Goal: Task Accomplishment & Management: Use online tool/utility

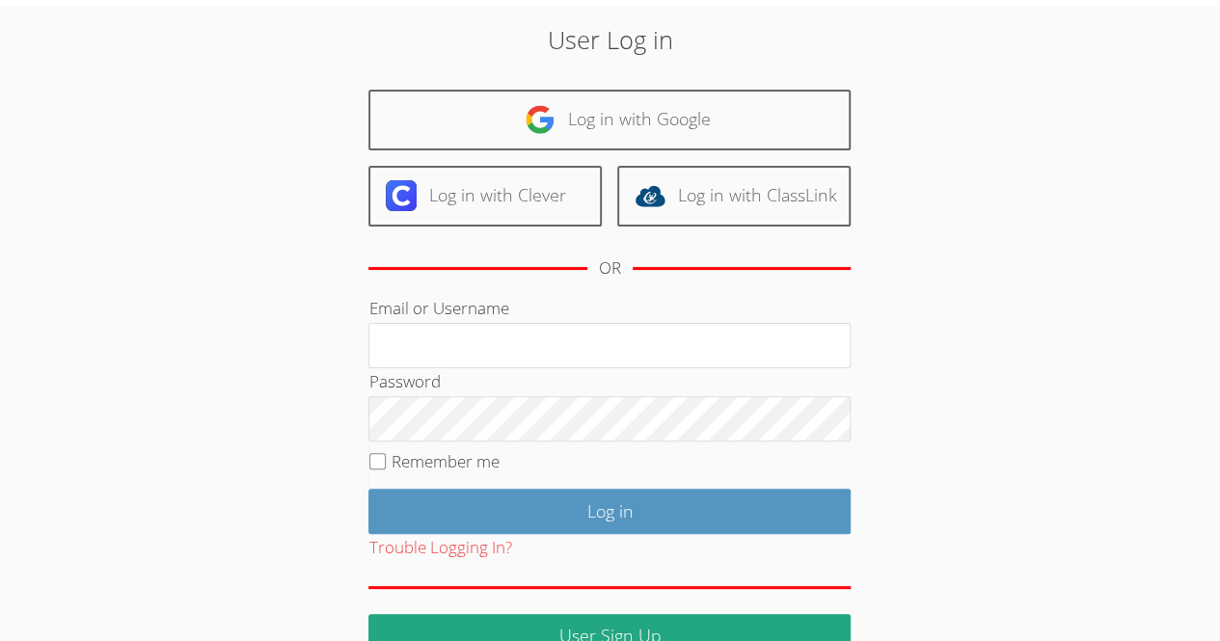
scroll to position [58, 0]
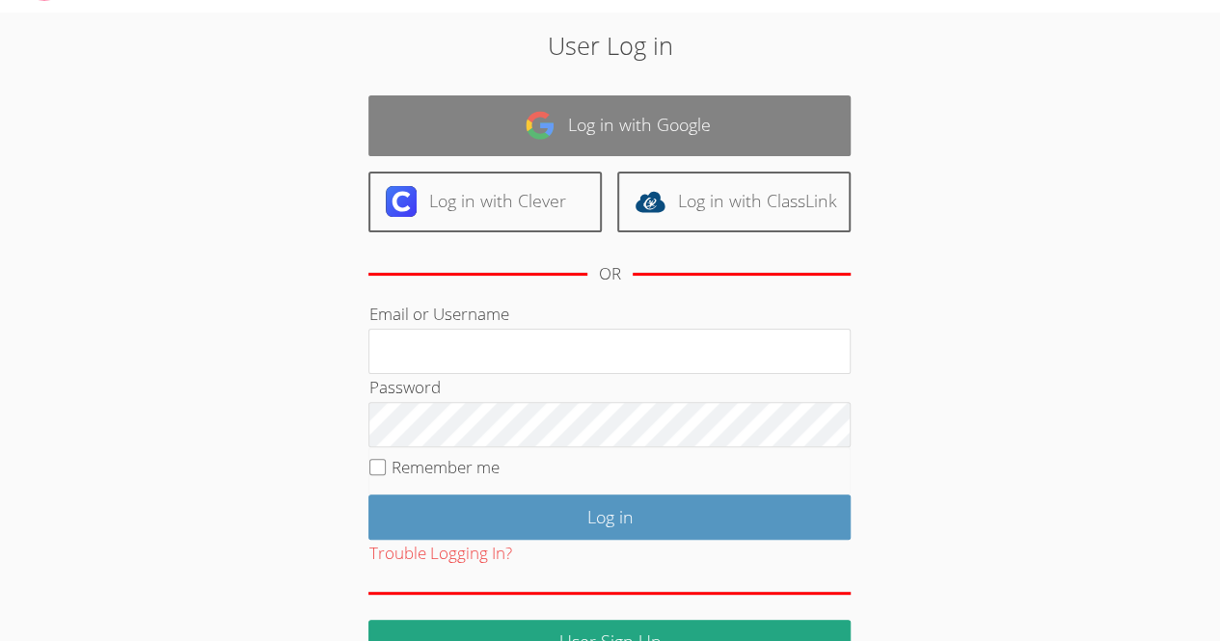
click at [639, 130] on link "Log in with Google" at bounding box center [609, 125] width 482 height 61
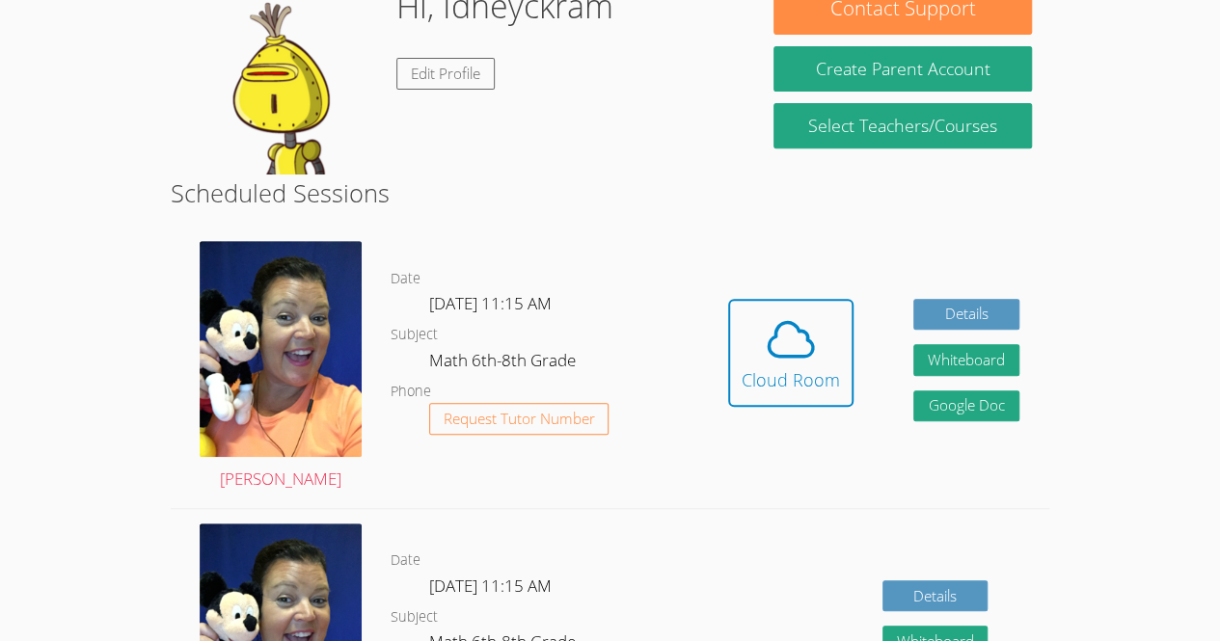
scroll to position [332, 0]
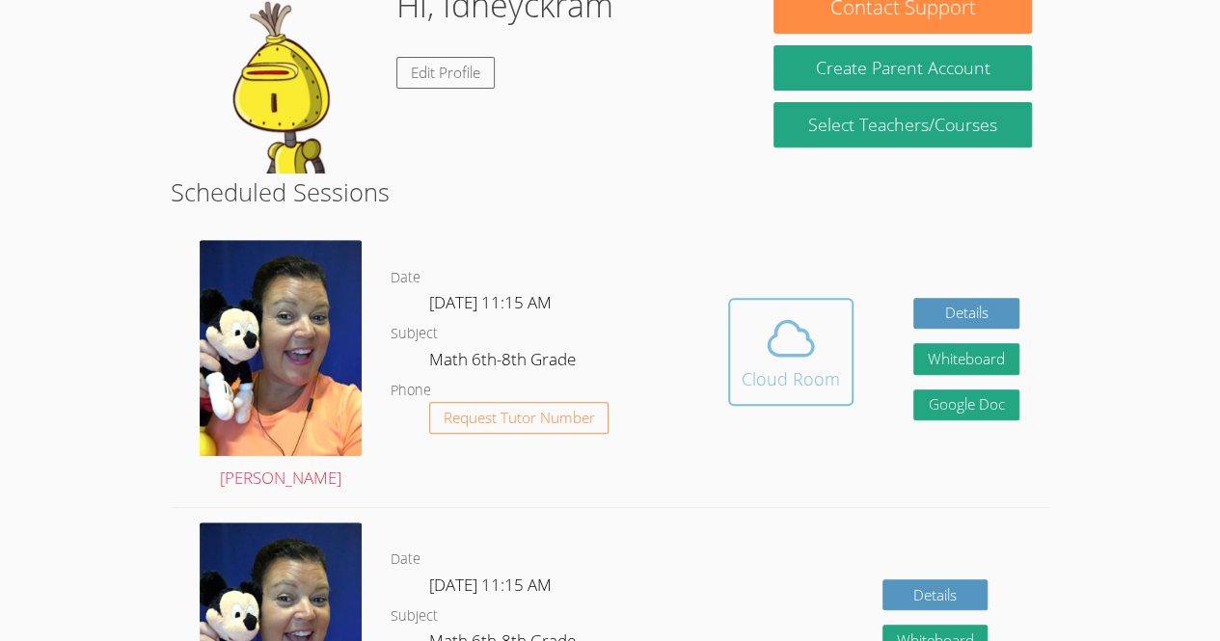
click at [818, 348] on span at bounding box center [791, 338] width 98 height 54
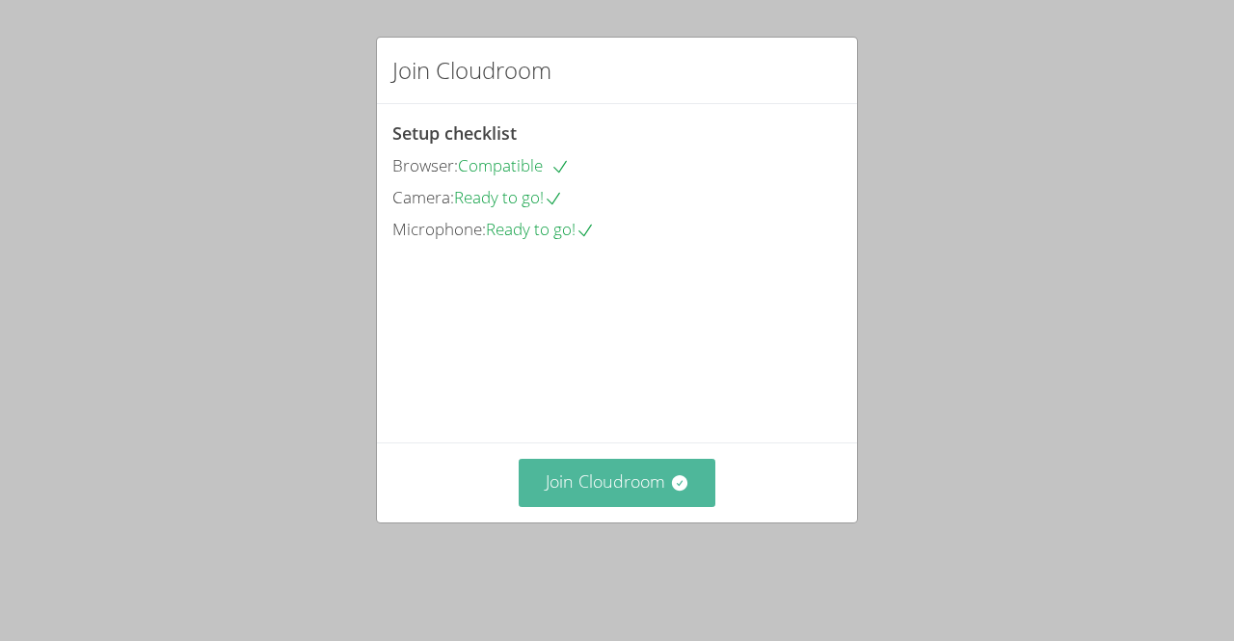
click at [611, 506] on button "Join Cloudroom" at bounding box center [618, 482] width 198 height 47
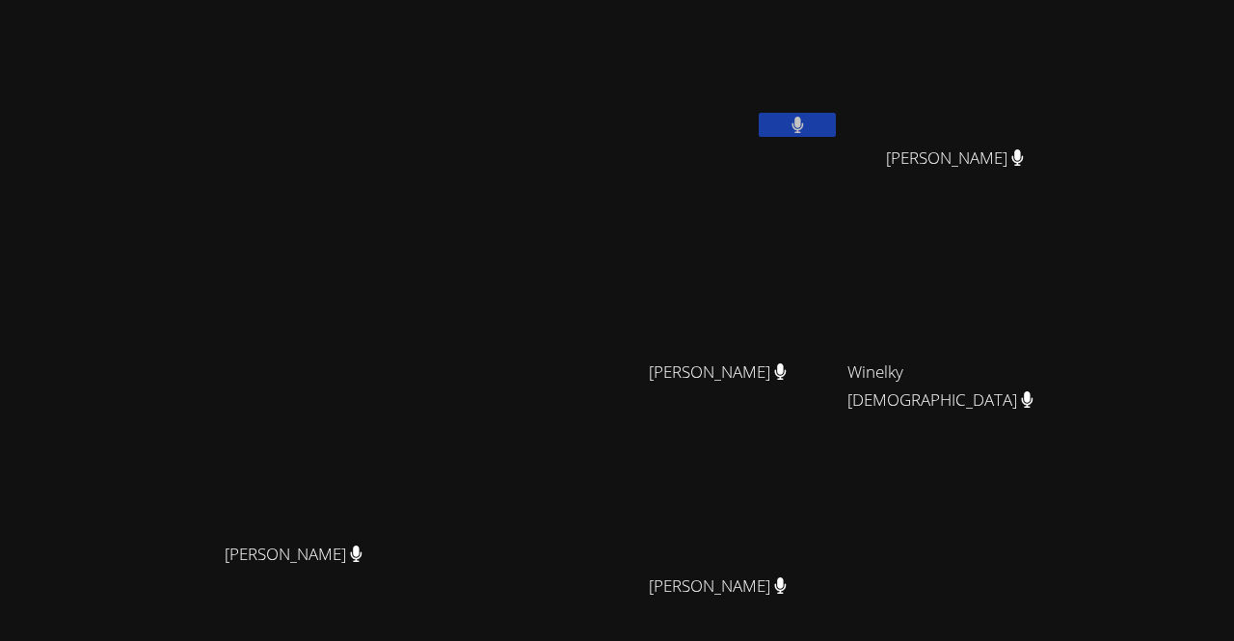
click at [840, 50] on video at bounding box center [725, 72] width 230 height 129
click at [836, 120] on button at bounding box center [797, 125] width 77 height 24
click at [808, 120] on icon at bounding box center [798, 125] width 20 height 16
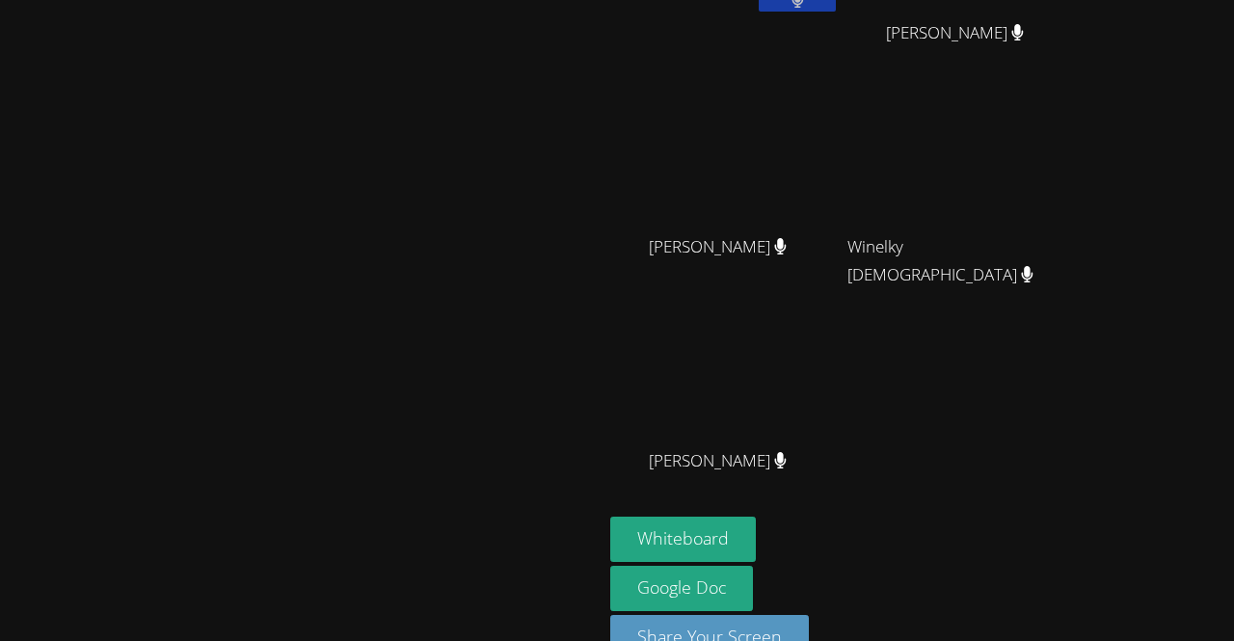
scroll to position [169, 0]
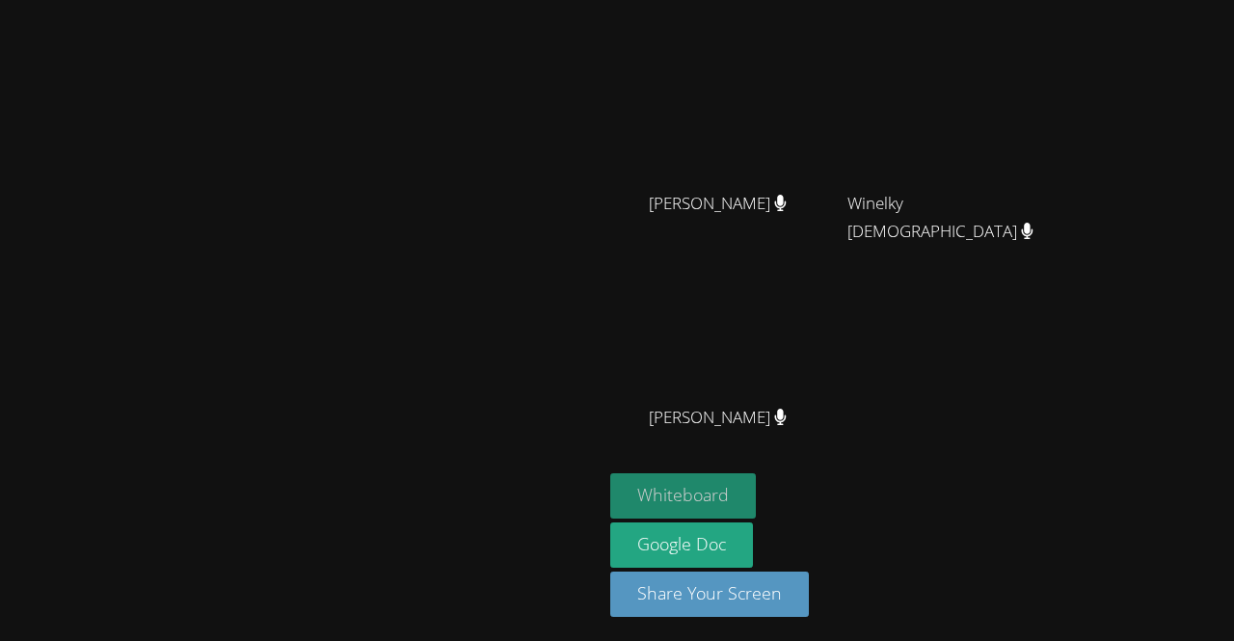
click at [756, 492] on button "Whiteboard" at bounding box center [683, 495] width 146 height 45
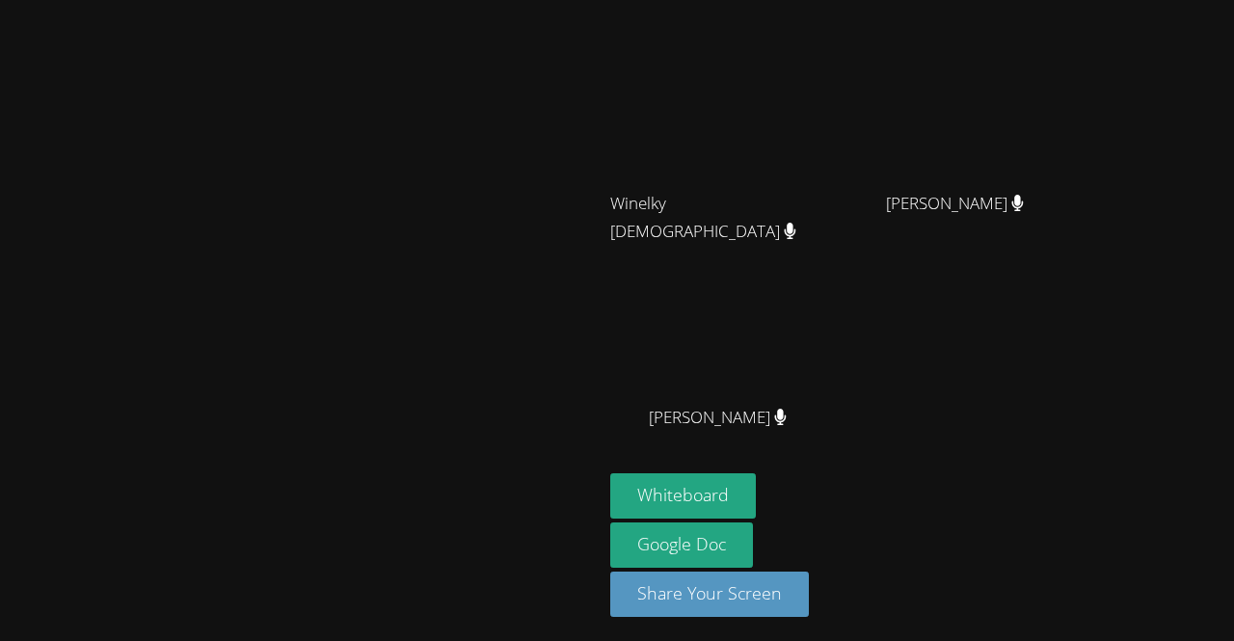
click at [1077, 356] on div "Idneyckram Pierre Marvens Laloi Marvens Laloi Winelky Thelemaque Winelky Thelem…" at bounding box center [843, 156] width 467 height 635
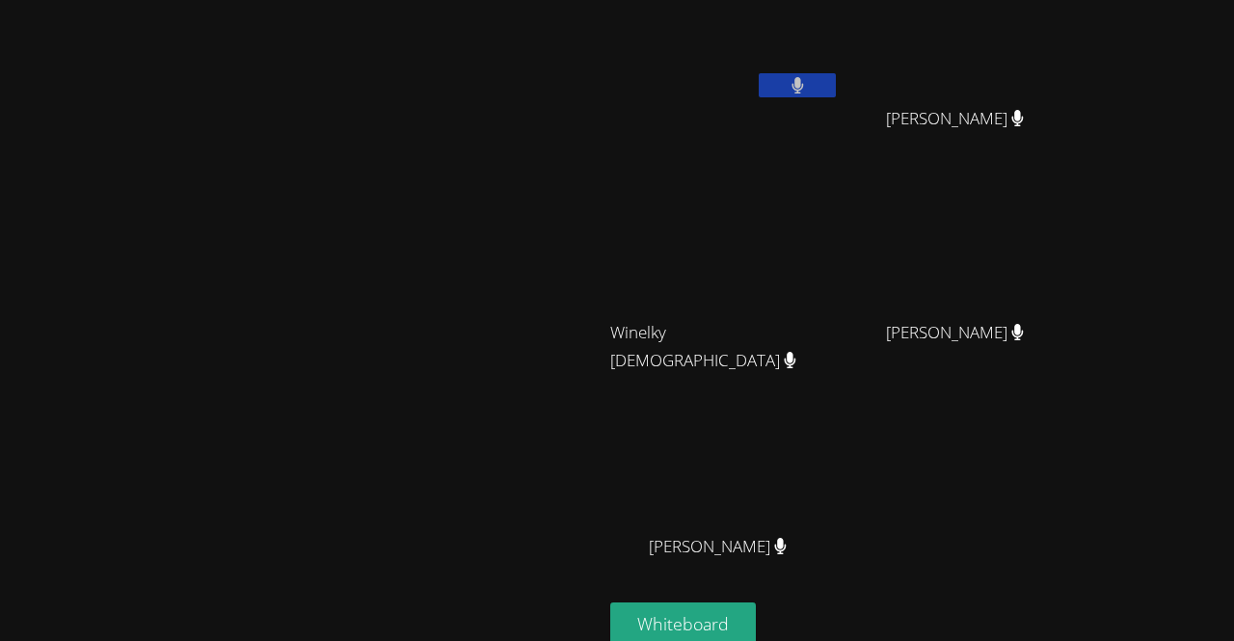
scroll to position [0, 0]
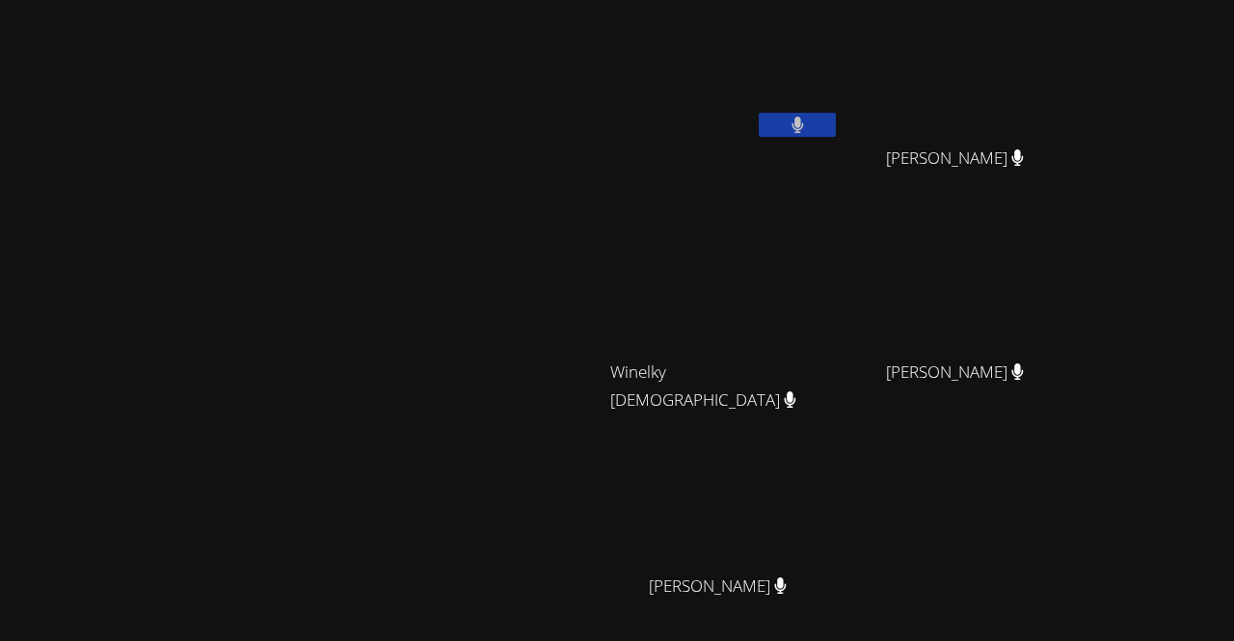
click at [1077, 483] on div "Idneyckram Pierre Marvens Laloi Marvens Laloi Winelky Thelemaque Winelky Thelem…" at bounding box center [843, 325] width 467 height 635
click at [1077, 465] on div "Idneyckram Pierre Marvens Laloi Marvens Laloi Winelky Thelemaque Winelky Thelem…" at bounding box center [843, 325] width 467 height 635
click at [446, 434] on video at bounding box center [301, 368] width 289 height 331
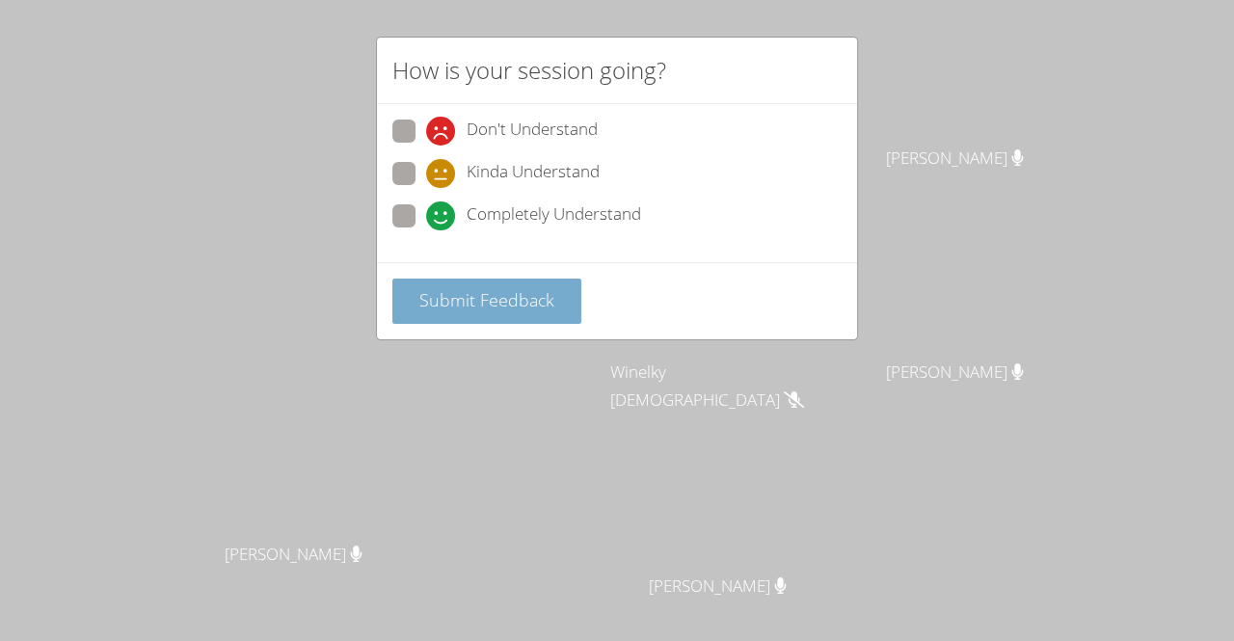
click at [502, 299] on span "Submit Feedback" at bounding box center [486, 299] width 135 height 23
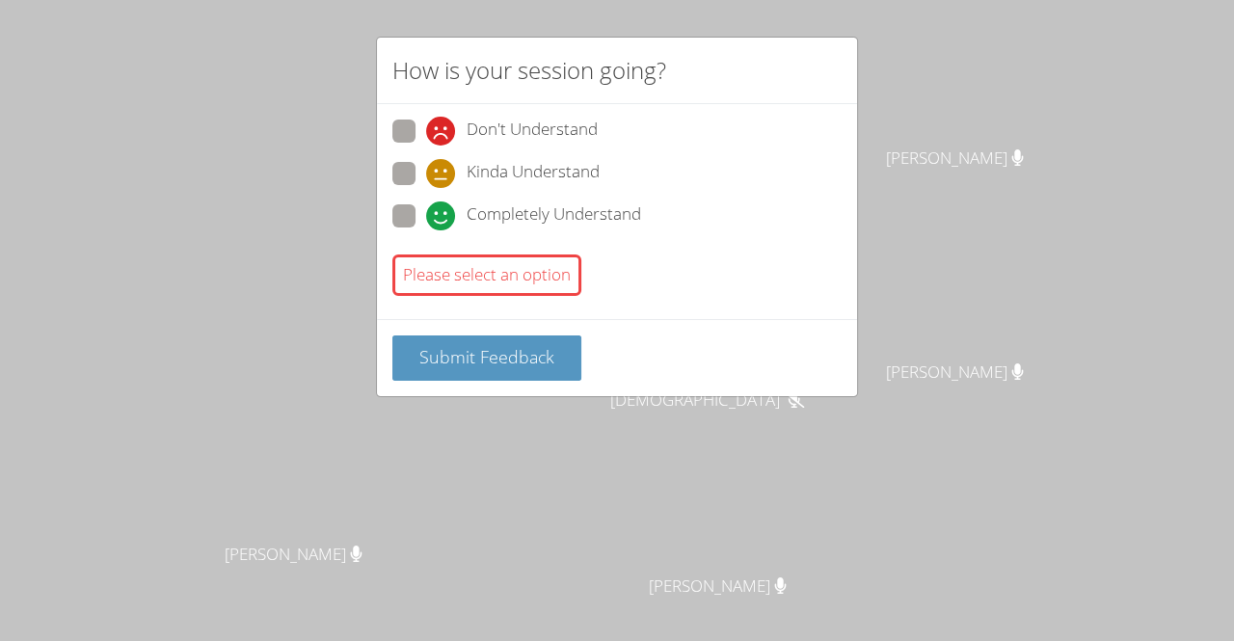
click at [483, 312] on div "Don't Understand Kinda Understand Completely Understand Please select an option" at bounding box center [617, 211] width 480 height 215
click at [494, 272] on div "Please select an option" at bounding box center [486, 275] width 189 height 41
click at [401, 185] on label "Kinda Understand" at bounding box center [495, 175] width 207 height 26
click at [426, 178] on input "Kinda Understand" at bounding box center [434, 170] width 16 height 16
radio input "true"
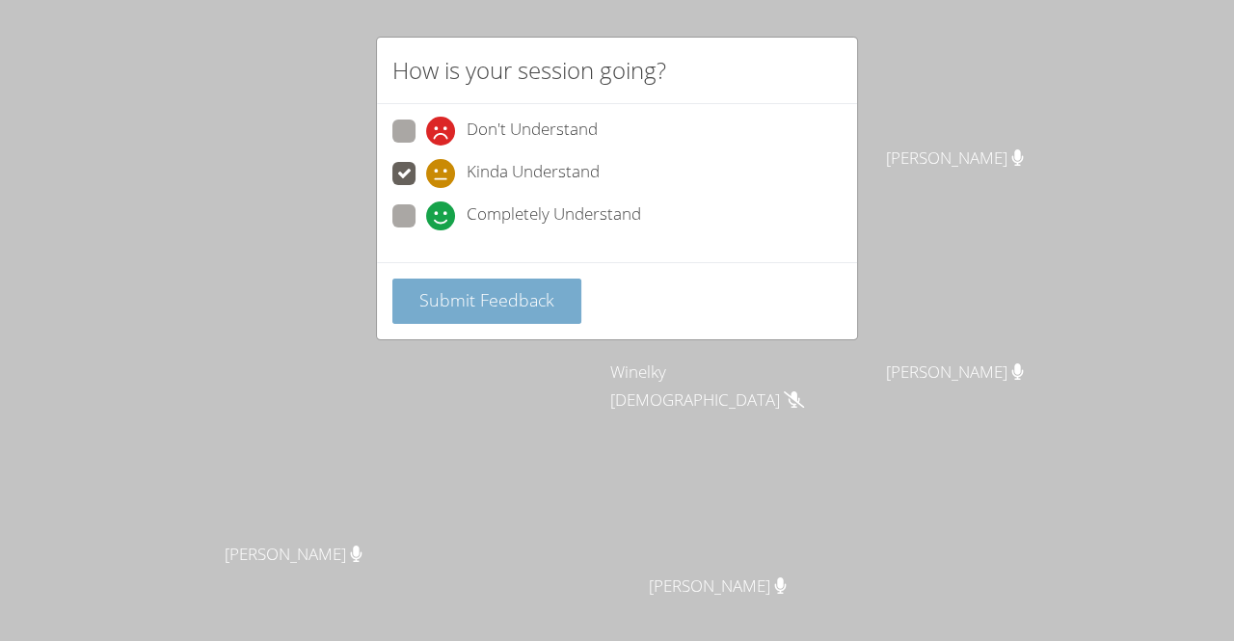
click at [512, 314] on button "Submit Feedback" at bounding box center [486, 301] width 189 height 45
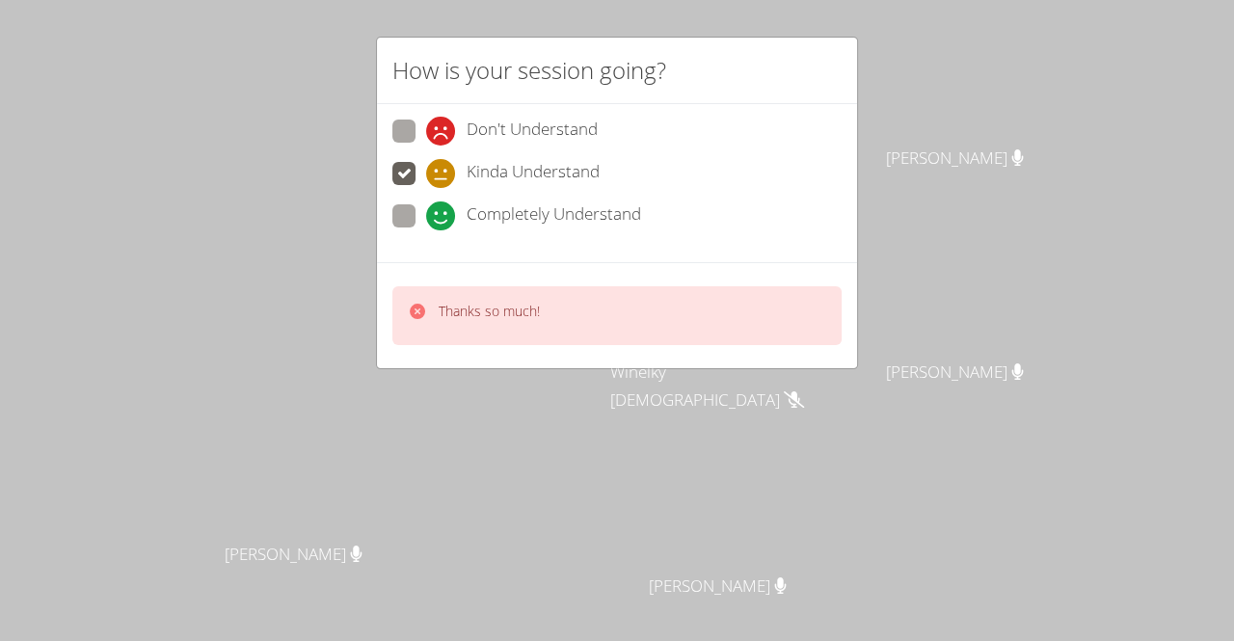
click at [428, 312] on div "Thanks so much!" at bounding box center [474, 316] width 132 height 28
